Goal: Task Accomplishment & Management: Manage account settings

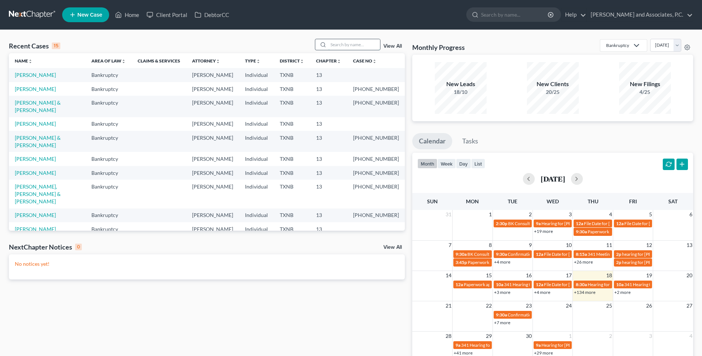
click at [353, 45] on input "search" at bounding box center [354, 44] width 52 height 11
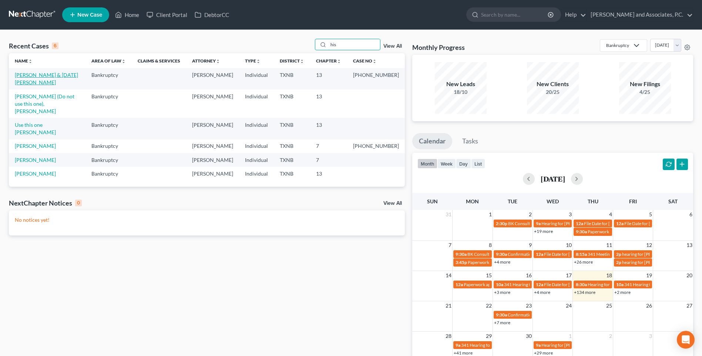
type input "his"
click at [76, 74] on link "[PERSON_NAME] & [DATE][PERSON_NAME]" at bounding box center [46, 79] width 63 height 14
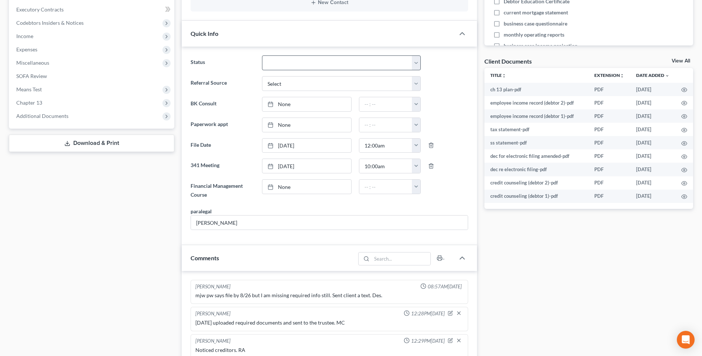
scroll to position [222, 0]
click at [283, 184] on link "None" at bounding box center [306, 185] width 89 height 14
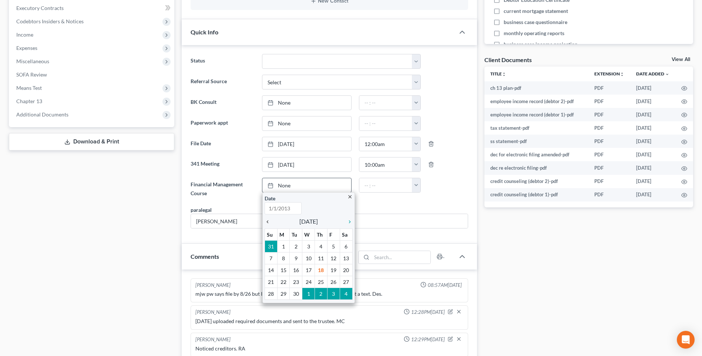
type input "[DATE]"
click at [267, 222] on icon "chevron_left" at bounding box center [270, 222] width 10 height 6
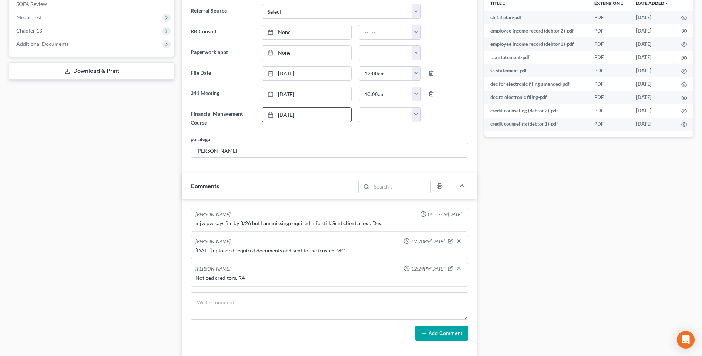
scroll to position [296, 0]
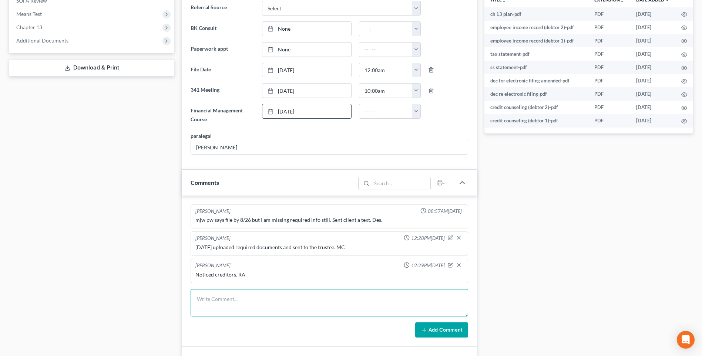
click at [204, 308] on textarea at bounding box center [330, 302] width 278 height 27
type textarea "Set up file. Mailed copy of petition to client. RA"
click at [430, 334] on button "Add Comment" at bounding box center [441, 331] width 53 height 16
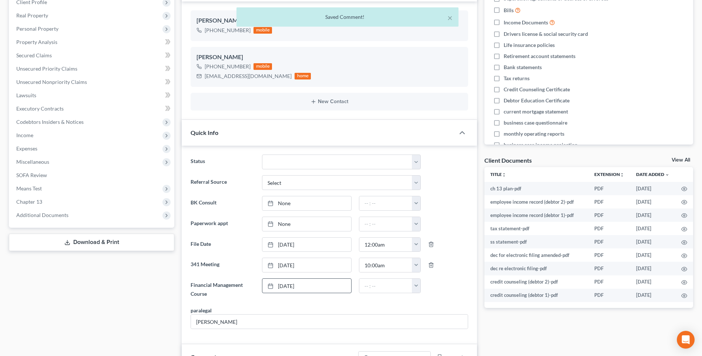
scroll to position [111, 0]
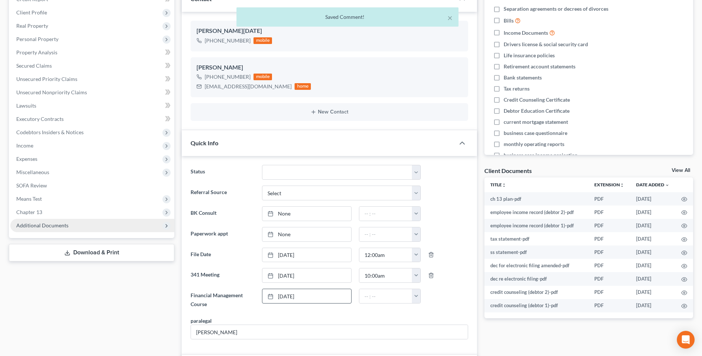
click at [61, 228] on span "Additional Documents" at bounding box center [42, 225] width 52 height 6
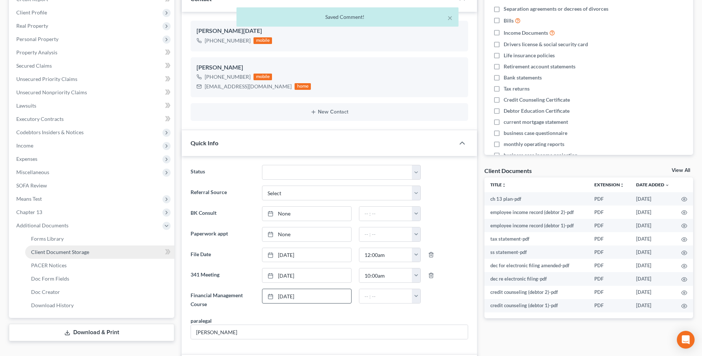
click at [57, 252] on span "Client Document Storage" at bounding box center [60, 252] width 58 height 6
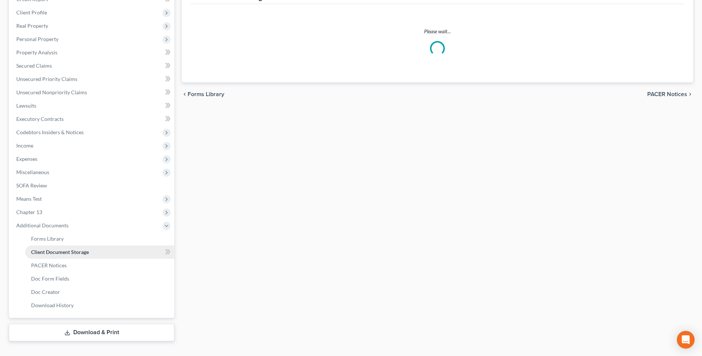
scroll to position [41, 0]
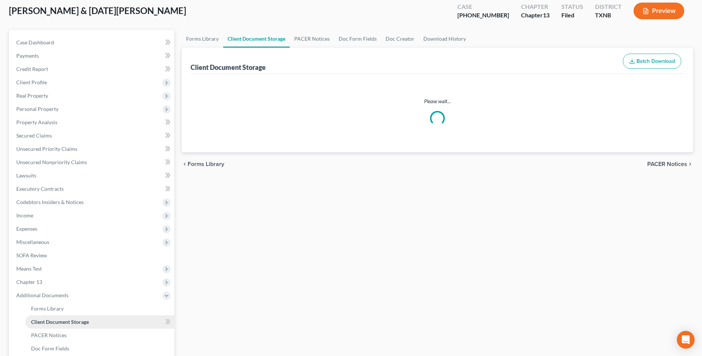
select select "18"
select select "21"
select select "10"
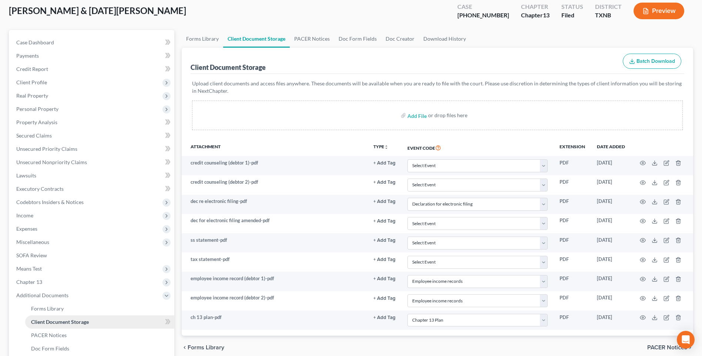
scroll to position [0, 0]
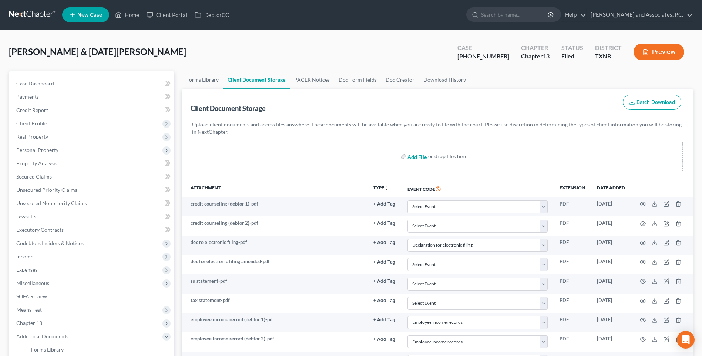
click at [411, 157] on input "file" at bounding box center [416, 156] width 18 height 13
type input "C:\fakepath\2570226 [PERSON_NAME] & [DATE] tax return debtor 1 (complete).pdf"
select select "18"
select select "21"
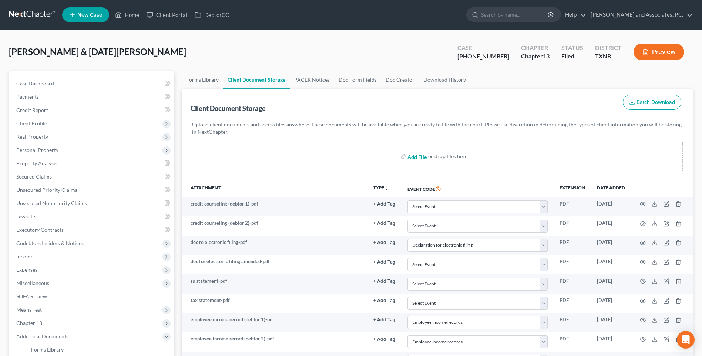
select select "10"
click at [413, 157] on input "file" at bounding box center [416, 156] width 18 height 13
type input "C:\fakepath\2570226 [PERSON_NAME] & [DATE] tax return debtor 2.pdf"
select select "18"
select select "21"
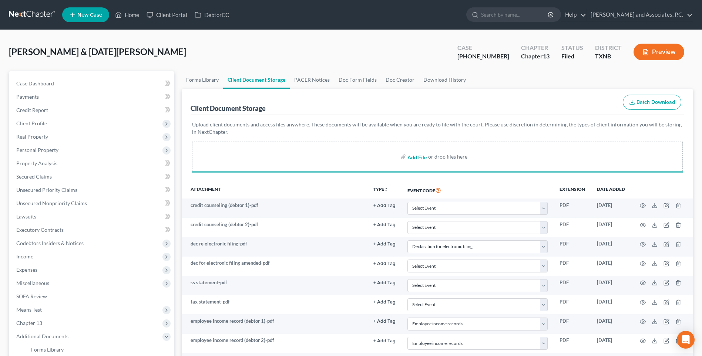
select select "21"
select select "10"
click at [414, 157] on input "file" at bounding box center [416, 156] width 18 height 13
type input "C:\fakepath\2570226 [PERSON_NAME] & [DATE] tax return debtor 1.pdf"
click at [410, 157] on input "file" at bounding box center [416, 156] width 18 height 13
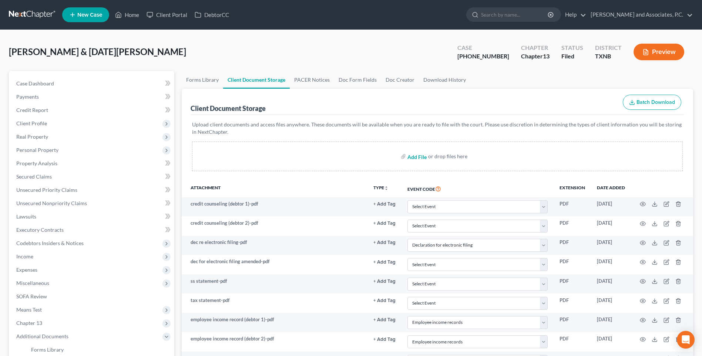
select select "18"
select select "21"
select select "10"
type input "C:\fakepath\2570226 [PERSON_NAME] & [DATE] Auth to release.pdf"
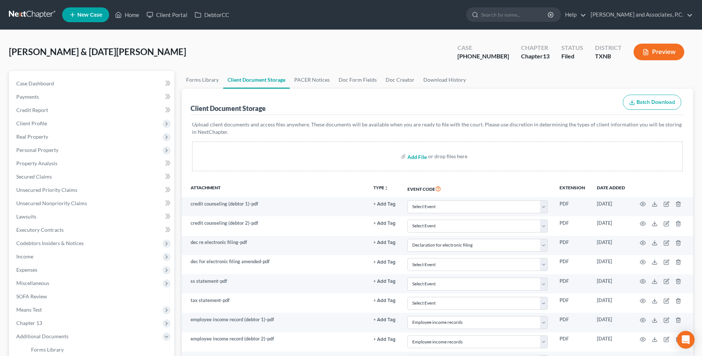
select select "18"
select select "21"
select select "10"
click at [410, 160] on input "file" at bounding box center [416, 156] width 18 height 13
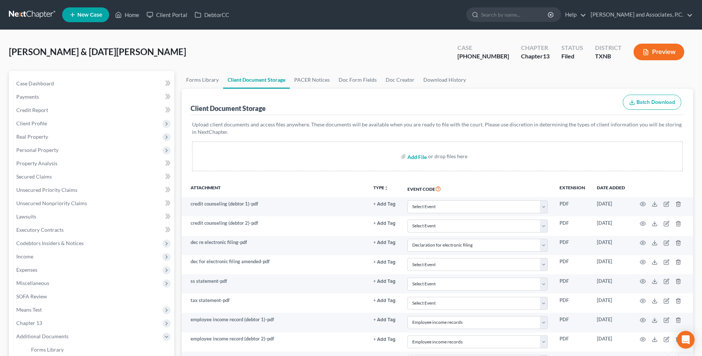
type input "C:\fakepath\2570226 [PERSON_NAME] & [DATE] Debtor 1 pay stubs (current).pdf"
select select "18"
select select "21"
select select "10"
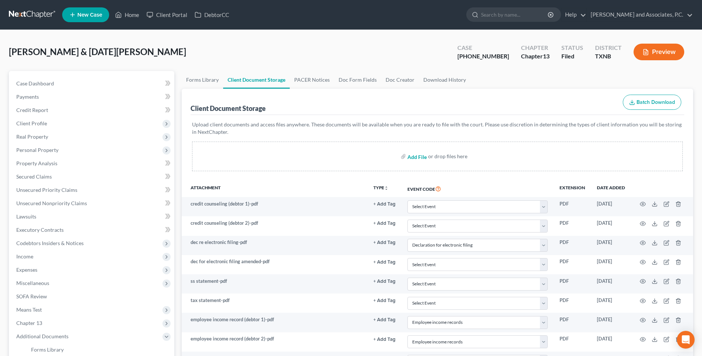
click at [411, 158] on input "file" at bounding box center [416, 156] width 18 height 13
type input "C:\fakepath\2570226 [PERSON_NAME] & [DATE] Debtor contact info.pdf"
select select "18"
select select "21"
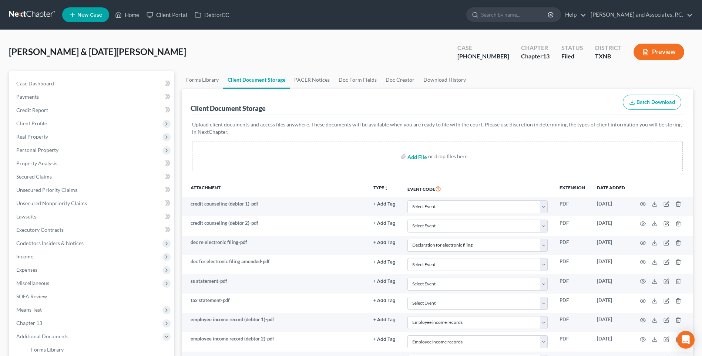
select select "10"
click at [415, 157] on input "file" at bounding box center [416, 156] width 18 height 13
type input "C:\fakepath\2570226 [PERSON_NAME] & [DATE] mortgage info.pdf"
select select "18"
select select "21"
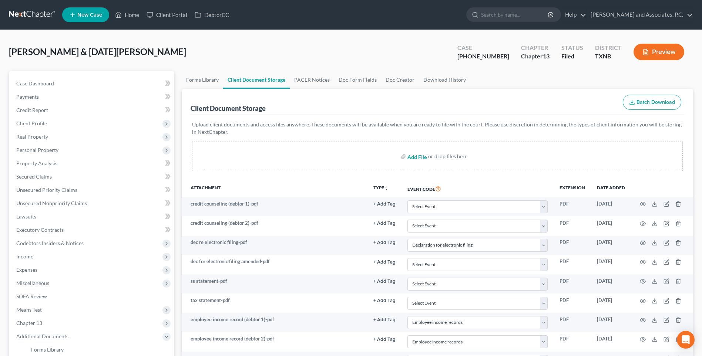
select select "21"
select select "10"
click at [410, 158] on input "file" at bounding box center [416, 156] width 18 height 13
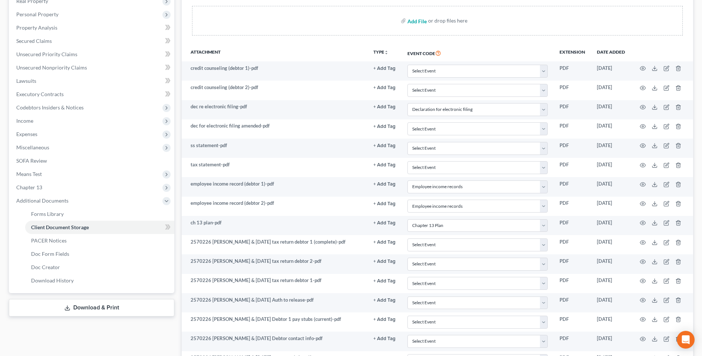
scroll to position [134, 0]
type input "C:\fakepath\2570226 [PERSON_NAME] & [DATE] Wage directive.pdf"
select select "18"
select select "21"
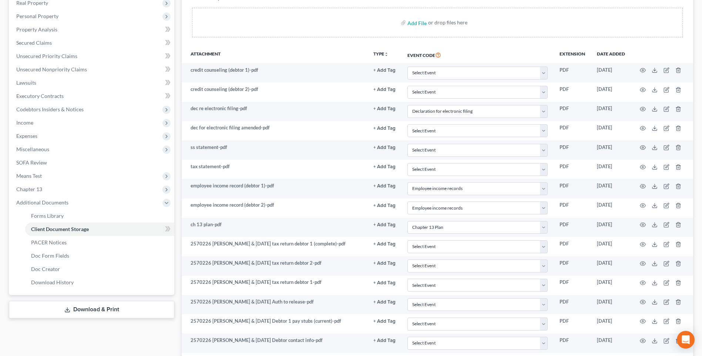
select select "10"
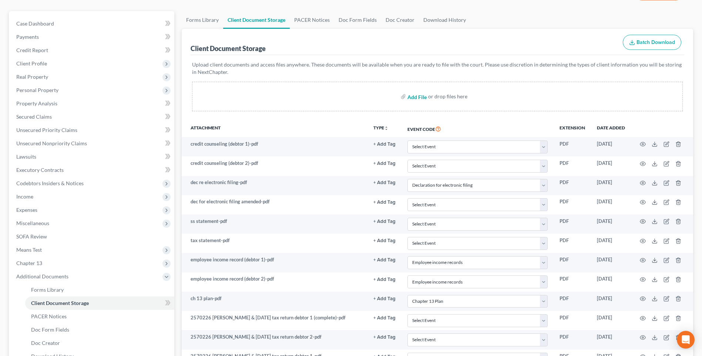
click at [410, 97] on input "file" at bounding box center [416, 96] width 18 height 13
type input "C:\fakepath\2570226 [PERSON_NAME] [DATE] proof of ID.pdf"
select select "18"
select select "21"
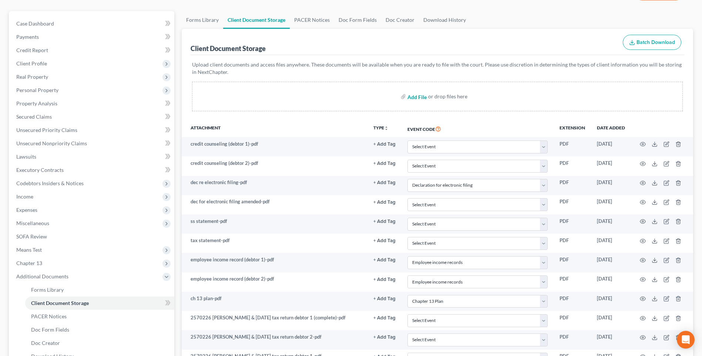
select select "10"
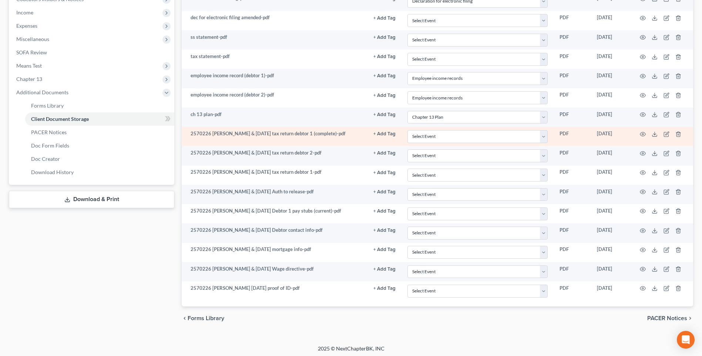
scroll to position [246, 0]
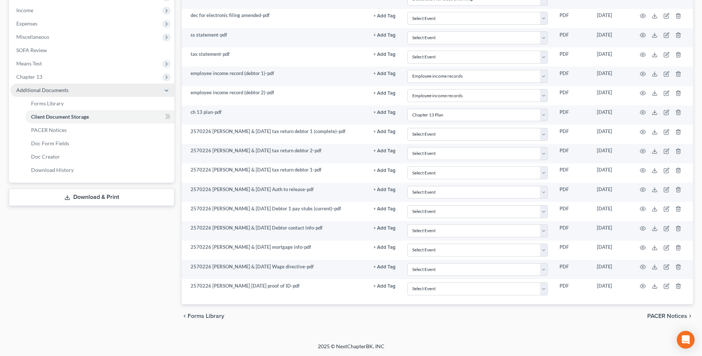
click at [54, 89] on span "Additional Documents" at bounding box center [42, 90] width 52 height 6
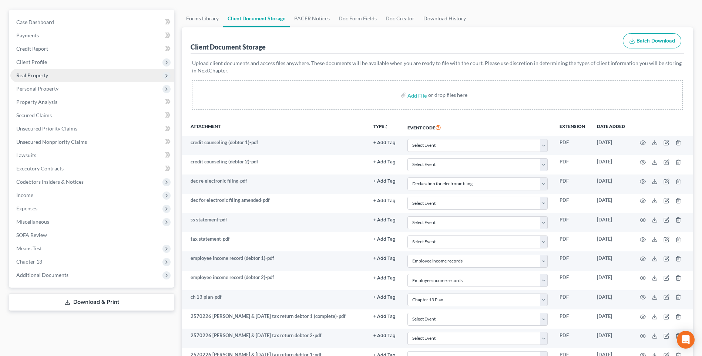
scroll to position [0, 0]
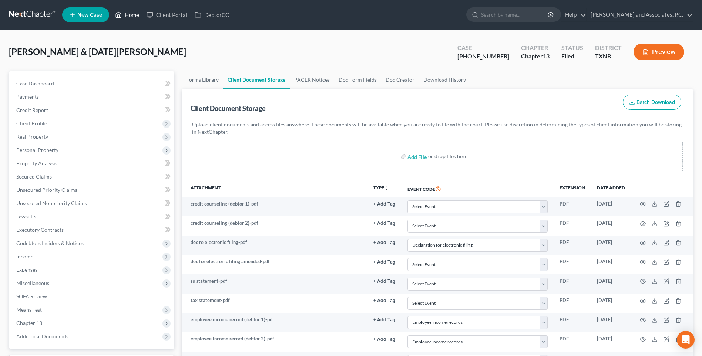
click at [131, 17] on link "Home" at bounding box center [126, 14] width 31 height 13
